Goal: Task Accomplishment & Management: Manage account settings

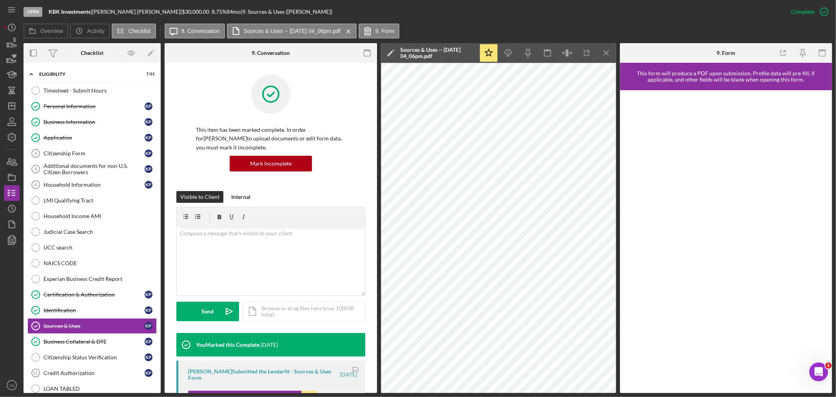
scroll to position [133, 0]
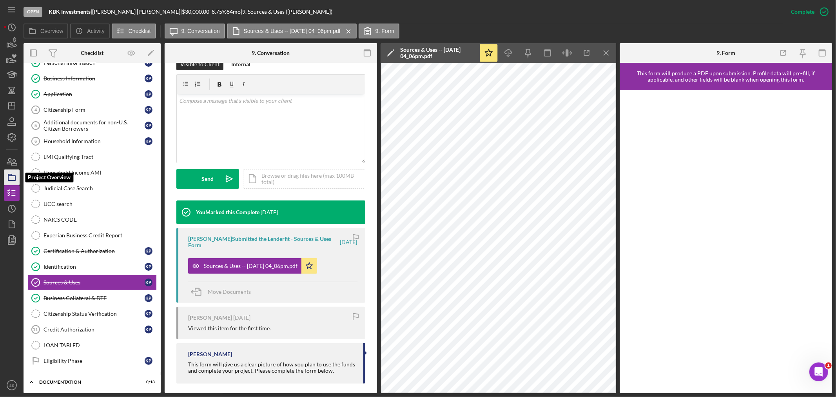
click at [10, 177] on icon "button" at bounding box center [12, 177] width 20 height 20
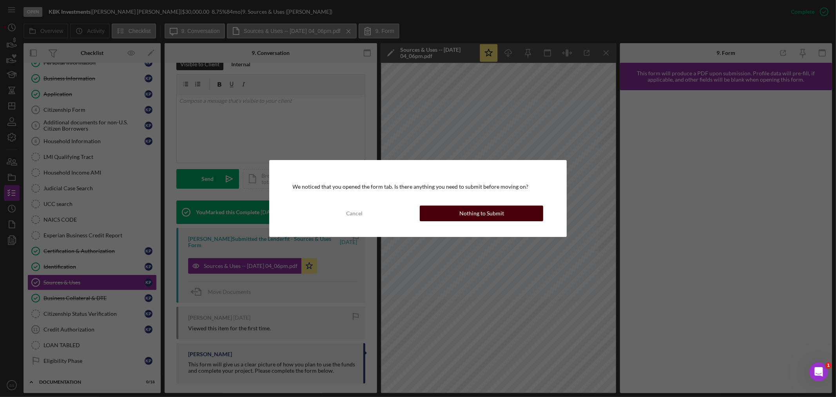
click at [457, 214] on button "Nothing to Submit" at bounding box center [482, 213] width 124 height 16
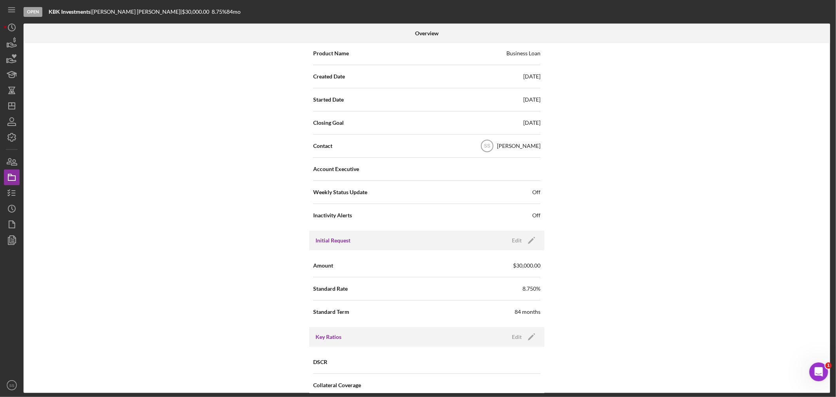
scroll to position [305, 0]
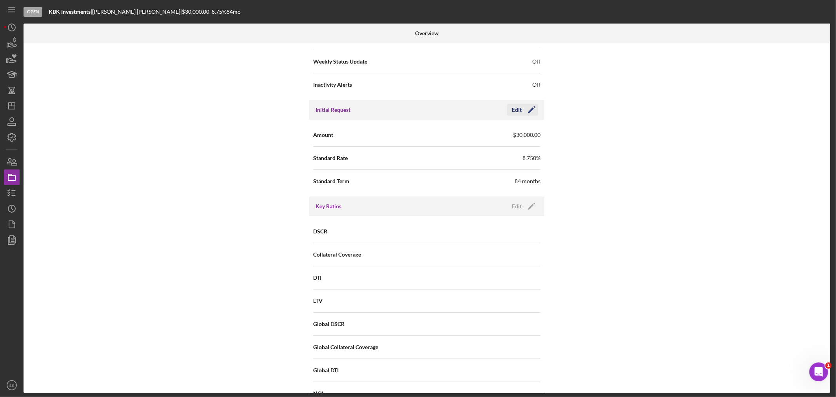
click at [526, 108] on icon "Icon/Edit" at bounding box center [532, 110] width 20 height 20
drag, startPoint x: 450, startPoint y: 135, endPoint x: 425, endPoint y: 133, distance: 25.2
click at [425, 133] on div "Amount $30,000" at bounding box center [426, 135] width 227 height 20
type input "$250,000"
click at [522, 107] on div "Save" at bounding box center [525, 110] width 11 height 12
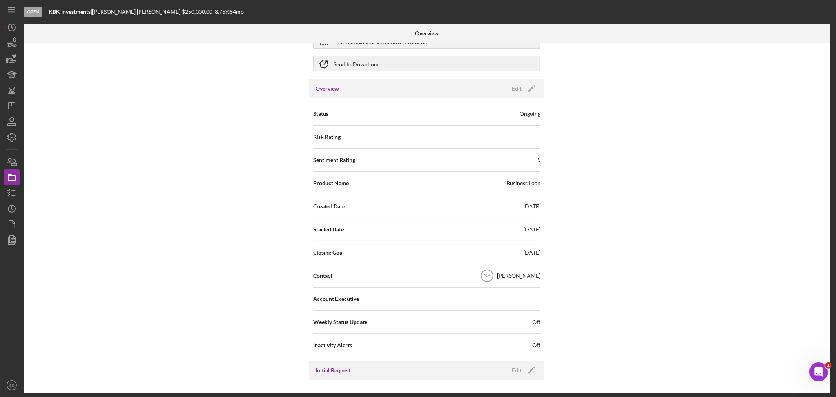
scroll to position [0, 0]
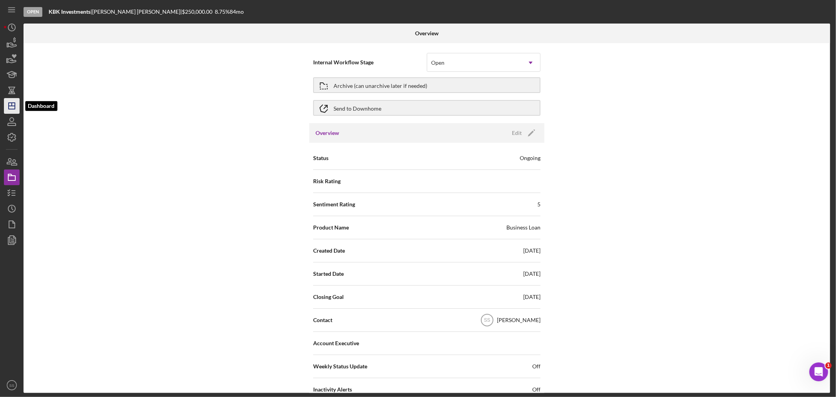
click at [9, 104] on polygon "button" at bounding box center [12, 106] width 6 height 6
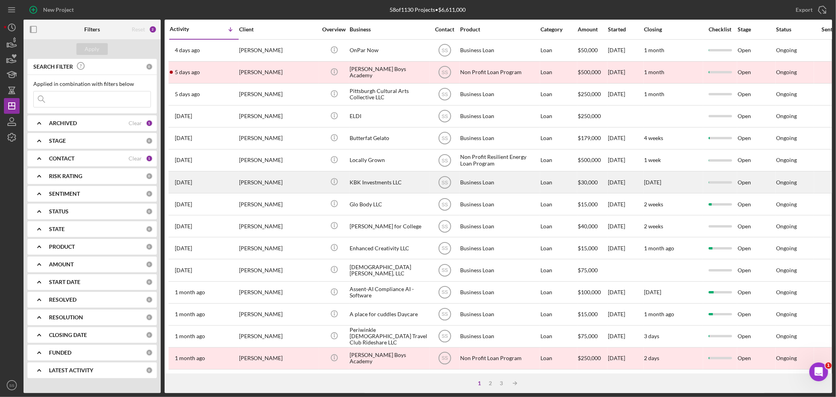
click at [365, 189] on div "KBK Investments LLC" at bounding box center [389, 182] width 78 height 21
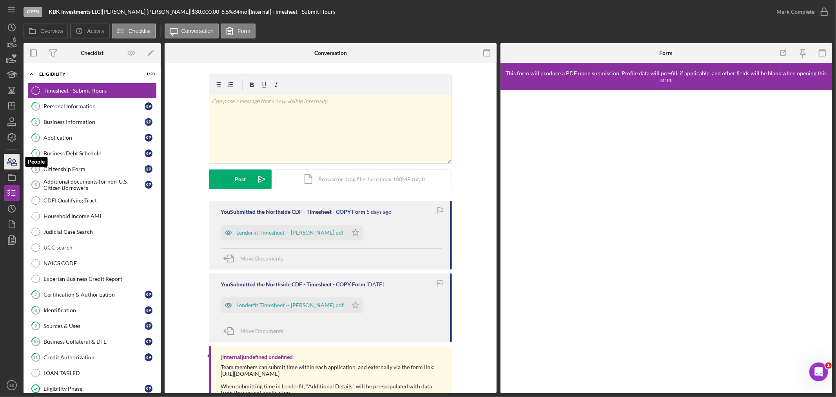
click at [10, 165] on icon "button" at bounding box center [12, 162] width 20 height 20
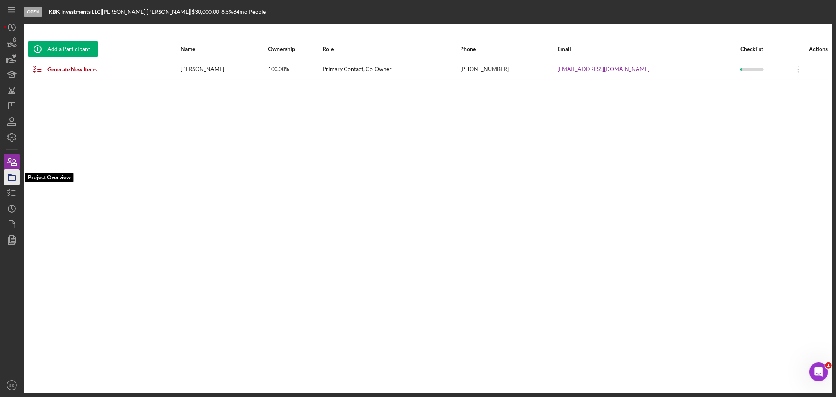
click at [13, 178] on icon "button" at bounding box center [12, 177] width 20 height 20
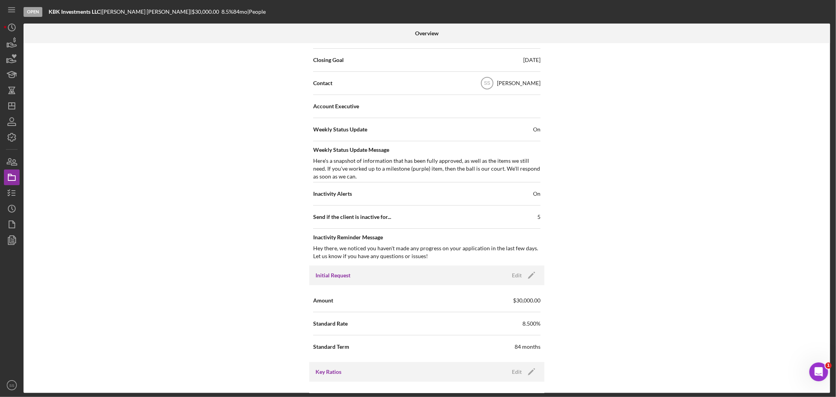
scroll to position [261, 0]
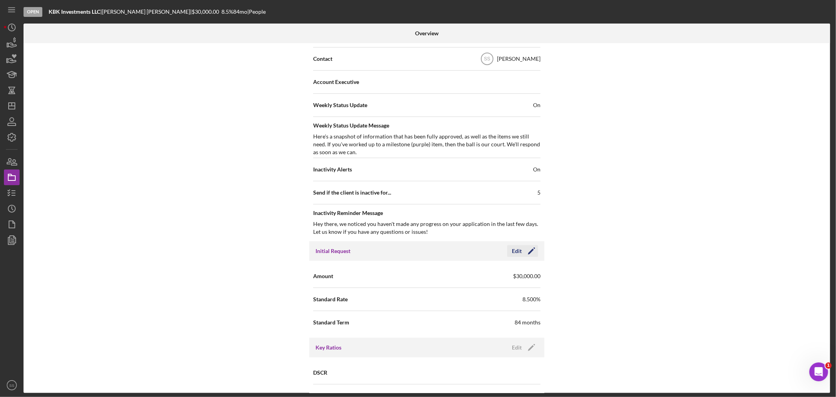
click at [531, 248] on icon "Icon/Edit" at bounding box center [532, 251] width 20 height 20
click at [434, 275] on input "$30,000" at bounding box center [484, 275] width 114 height 19
type input "$250,000"
click at [521, 249] on div "Save" at bounding box center [525, 251] width 11 height 12
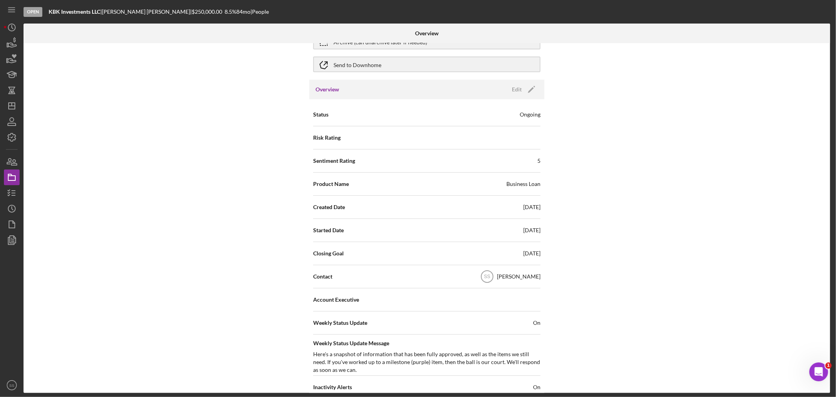
scroll to position [0, 0]
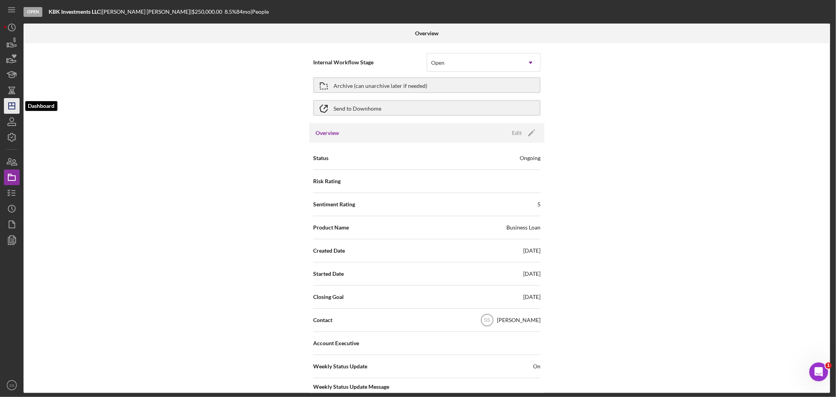
click at [12, 104] on icon "Icon/Dashboard" at bounding box center [12, 106] width 20 height 20
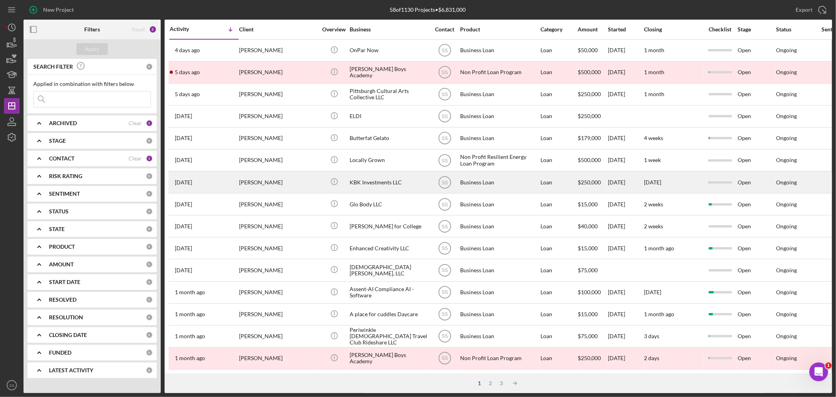
click at [401, 183] on div "KBK Investments LLC" at bounding box center [389, 182] width 78 height 21
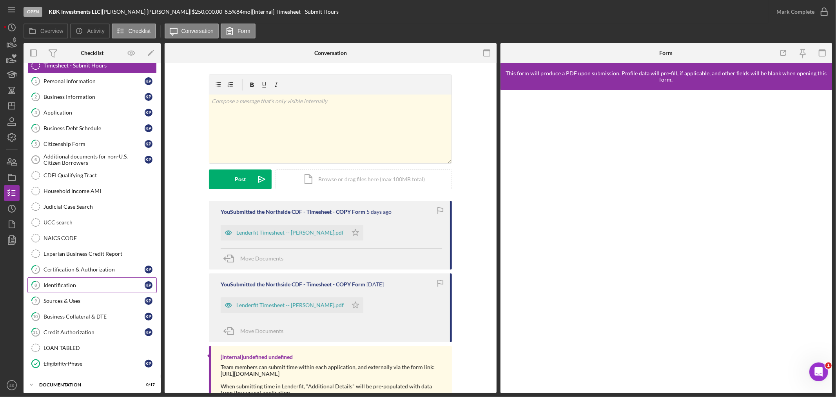
scroll to position [44, 0]
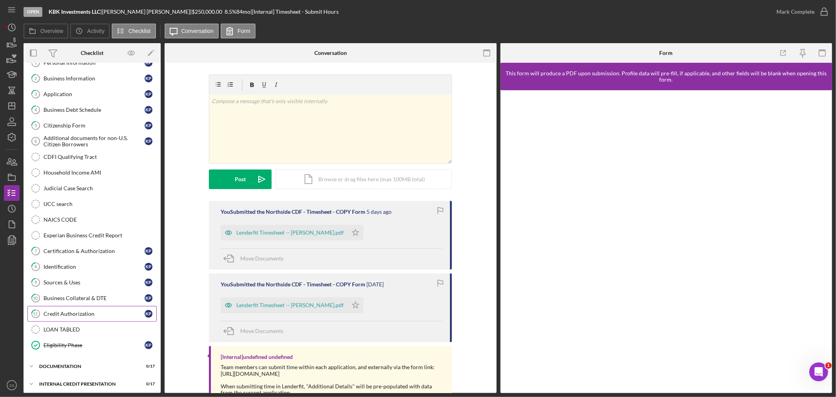
click at [75, 312] on div "Credit Authorization" at bounding box center [94, 314] width 101 height 6
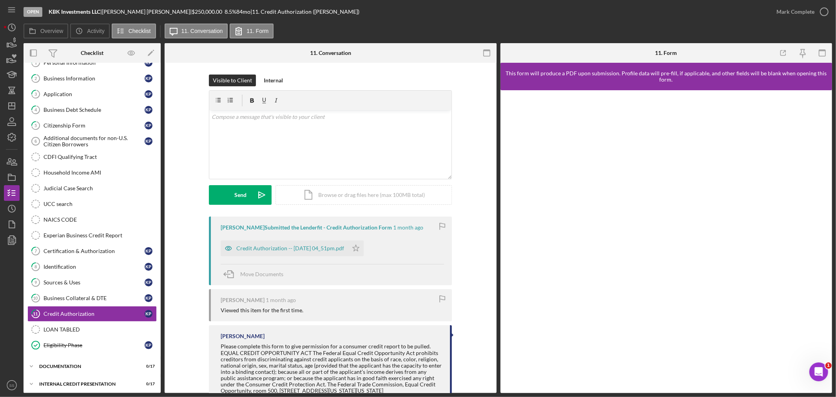
scroll to position [26, 0]
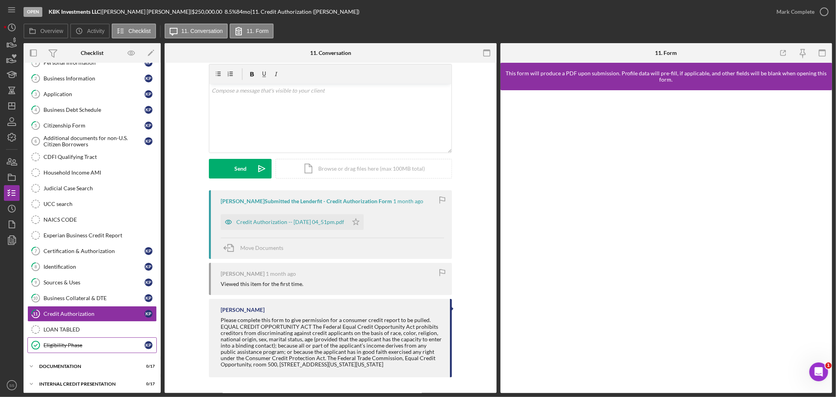
click at [59, 343] on div "Eligibility Phase" at bounding box center [94, 345] width 101 height 6
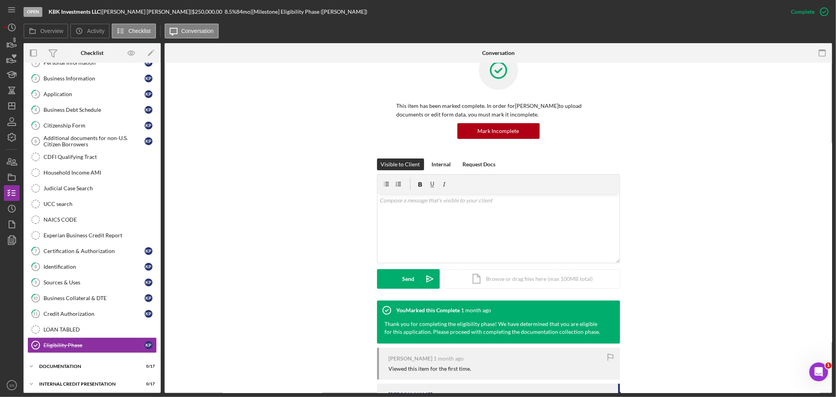
scroll to position [77, 0]
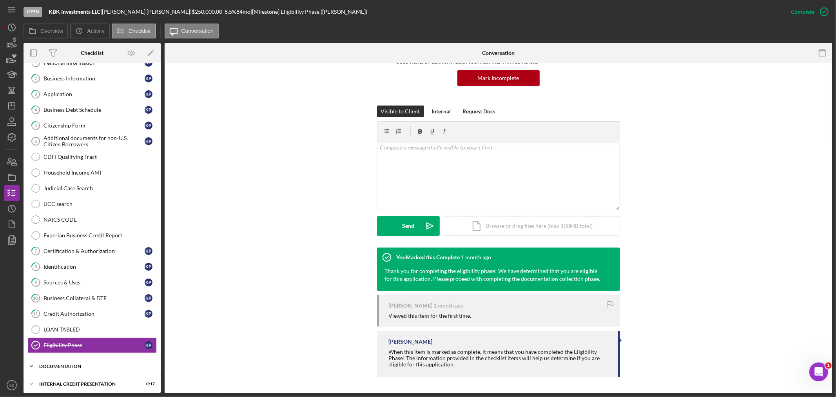
click at [83, 362] on div "Icon/Expander documentation 0 / 17" at bounding box center [92, 366] width 137 height 16
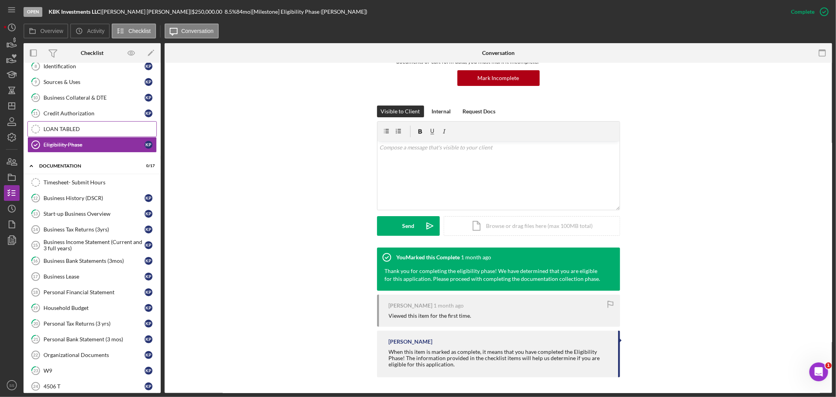
scroll to position [261, 0]
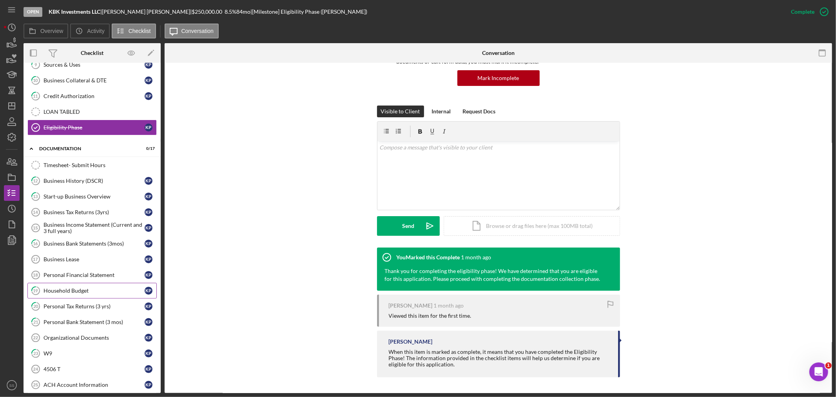
click at [92, 288] on link "19 Household Budget K P" at bounding box center [91, 291] width 129 height 16
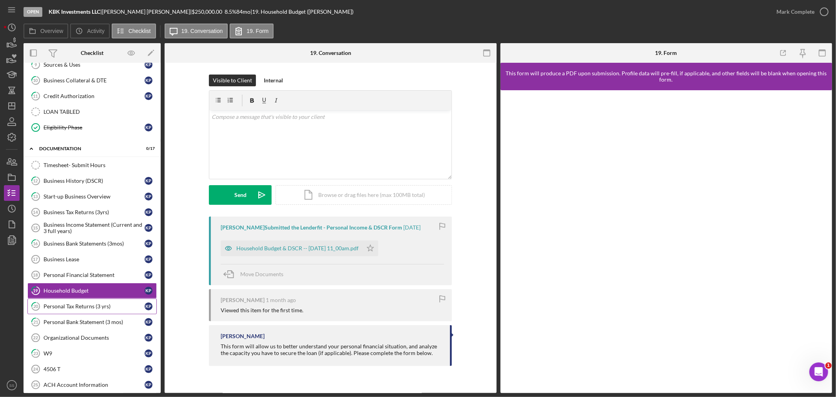
click at [80, 309] on div "Personal Tax Returns (3 yrs)" at bounding box center [94, 306] width 101 height 6
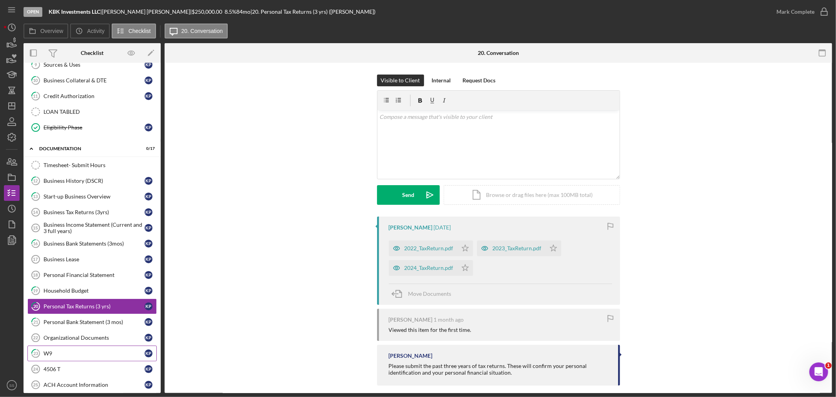
click at [59, 354] on div "W9" at bounding box center [94, 353] width 101 height 6
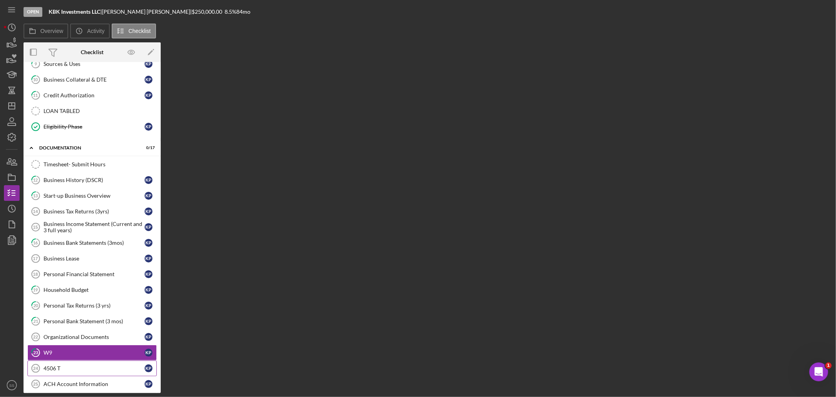
click at [58, 367] on div "4506 T" at bounding box center [94, 368] width 101 height 6
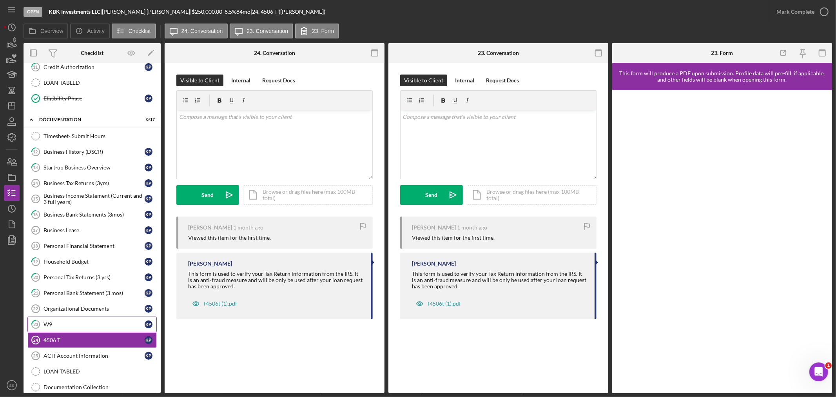
scroll to position [320, 0]
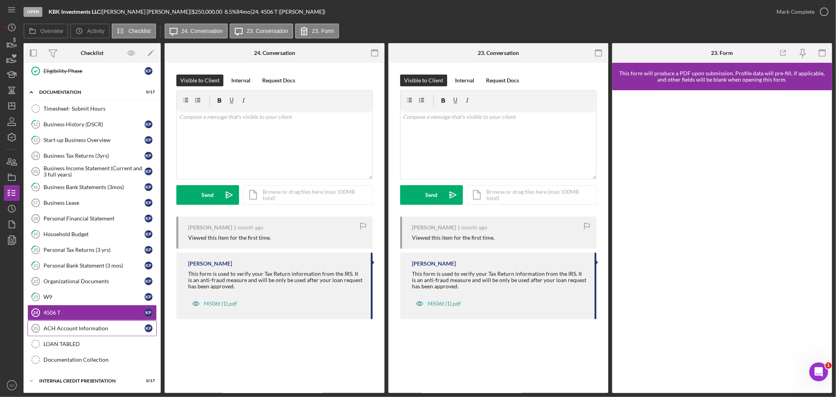
click at [94, 331] on div "ACH Account Information" at bounding box center [94, 328] width 101 height 6
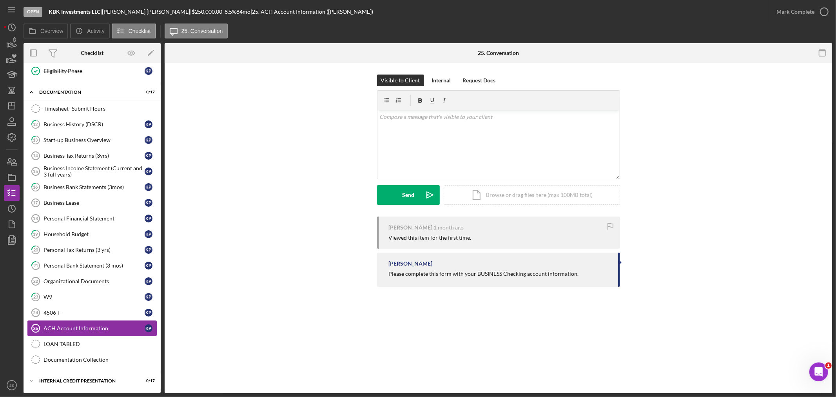
scroll to position [320, 0]
click at [53, 310] on div "4506 T" at bounding box center [94, 312] width 101 height 6
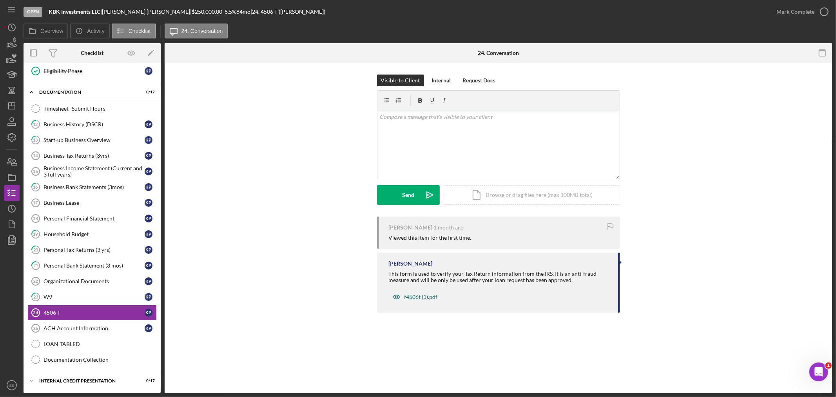
click at [419, 296] on div "f4506t (1).pdf" at bounding box center [421, 297] width 33 height 6
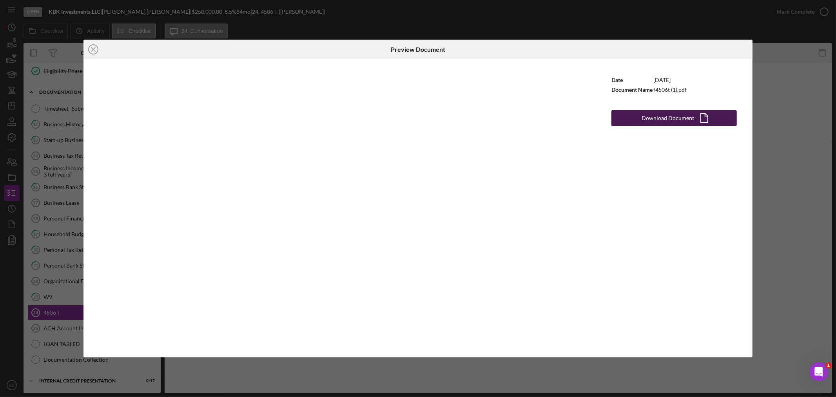
click at [636, 120] on button "Download Document Icon/Document" at bounding box center [674, 118] width 125 height 16
